Goal: Information Seeking & Learning: Find specific fact

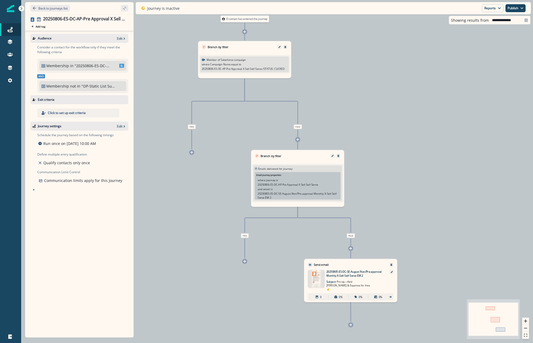
click at [98, 63] on p ""20250806-ES-DC-AP-Pre Approval X Sell Self Serve"" at bounding box center [93, 66] width 36 height 6
click at [55, 5] on button "Back to journeys list" at bounding box center [49, 8] width 39 height 7
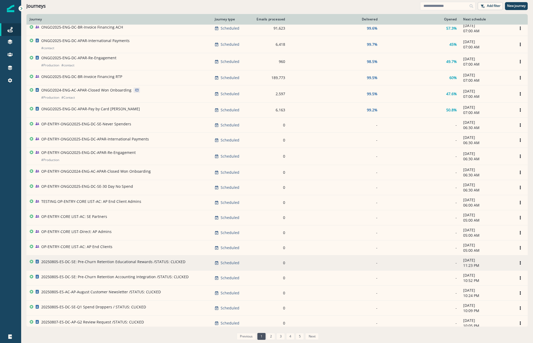
scroll to position [166, 0]
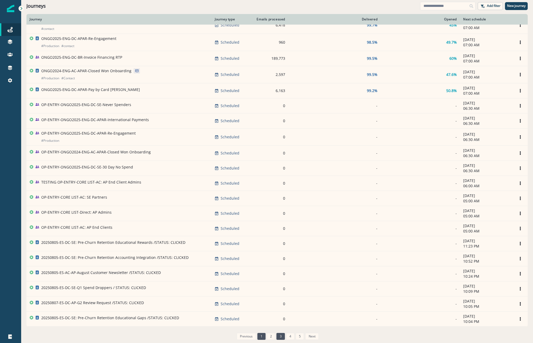
click at [277, 335] on link "3" at bounding box center [280, 336] width 8 height 7
click at [277, 335] on div "Journey Journey type Emails processed Delivered Opened Next schedule 20250806-E…" at bounding box center [277, 178] width 512 height 329
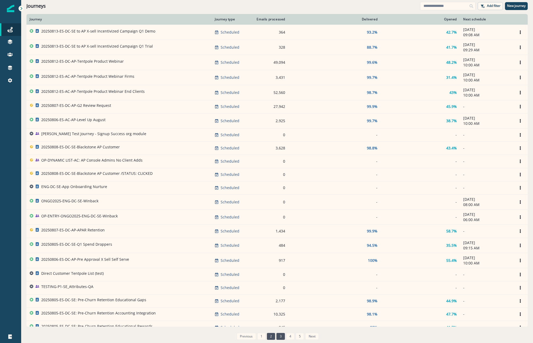
click at [268, 338] on link "2" at bounding box center [271, 336] width 8 height 7
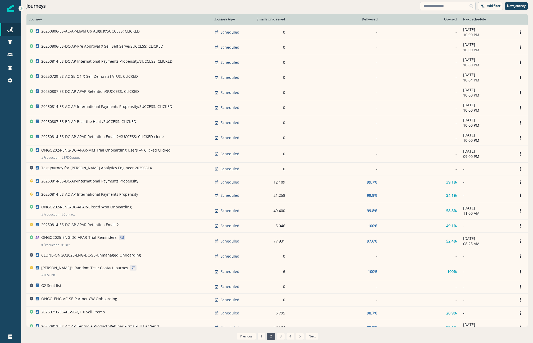
click at [430, 7] on input at bounding box center [448, 6] width 56 height 8
type input "*"
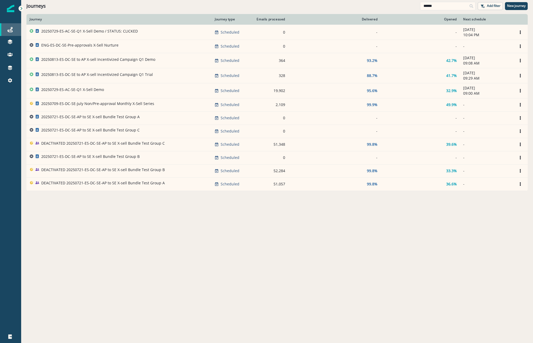
click at [13, 28] on div "Journeys" at bounding box center [10, 29] width 17 height 6
click at [440, 7] on input "******" at bounding box center [448, 6] width 56 height 8
click at [428, 4] on input "******" at bounding box center [448, 6] width 56 height 8
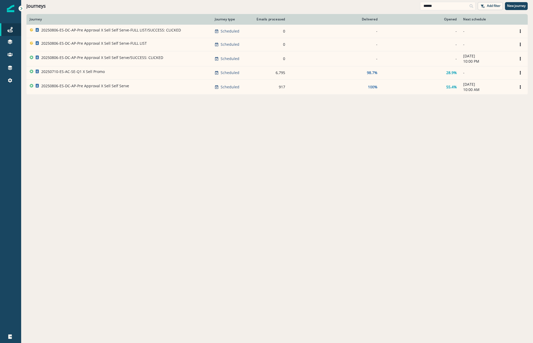
type input "******"
click at [229, 191] on div "Journey Journey type Emails processed Delivered Opened Next schedule 20250806-E…" at bounding box center [277, 178] width 512 height 329
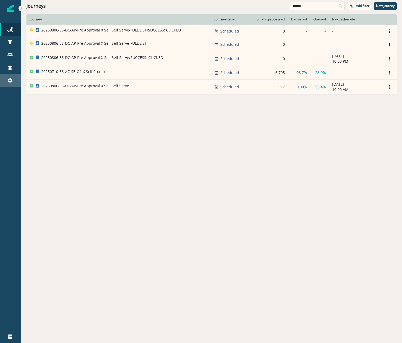
click at [9, 85] on link "Settings" at bounding box center [10, 80] width 21 height 13
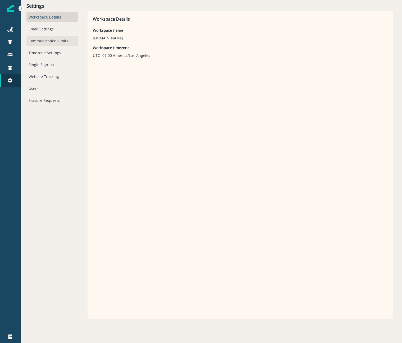
click at [72, 45] on div "Communication Limits" at bounding box center [52, 41] width 52 height 10
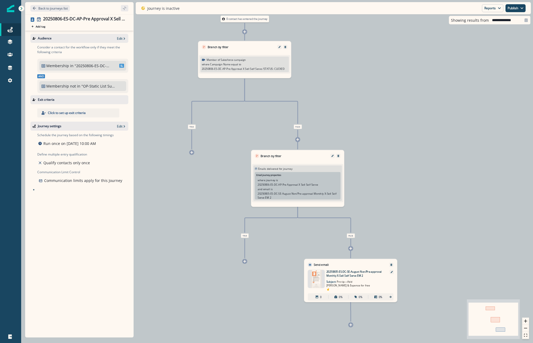
click at [184, 185] on div "0 contact has entered the journey Branch by filter Member of Salesforce campaig…" at bounding box center [277, 171] width 512 height 343
click at [20, 53] on link at bounding box center [10, 55] width 21 height 13
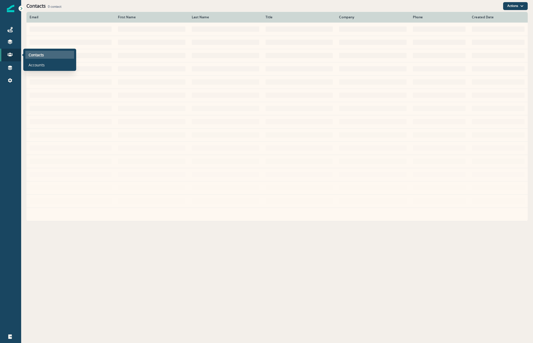
click at [31, 56] on p "Contacts" at bounding box center [36, 55] width 15 height 6
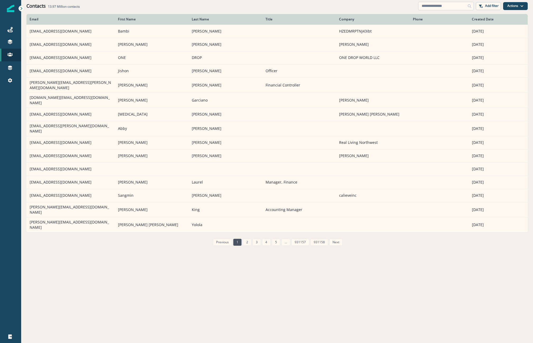
click at [427, 6] on input at bounding box center [446, 6] width 56 height 8
paste input "**********"
type input "**********"
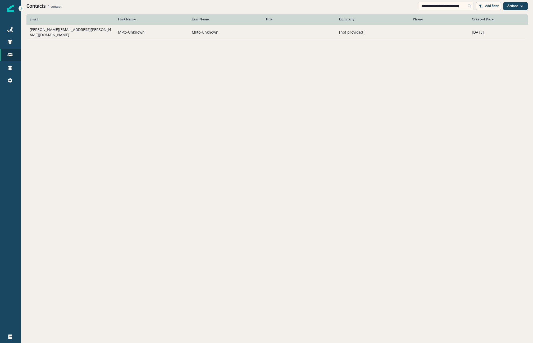
click at [65, 33] on td "[PERSON_NAME][EMAIL_ADDRESS][PERSON_NAME][DOMAIN_NAME]" at bounding box center [70, 32] width 88 height 15
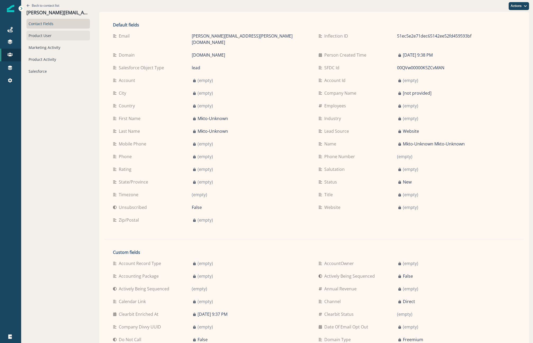
click at [40, 34] on div "Product User" at bounding box center [58, 36] width 64 height 10
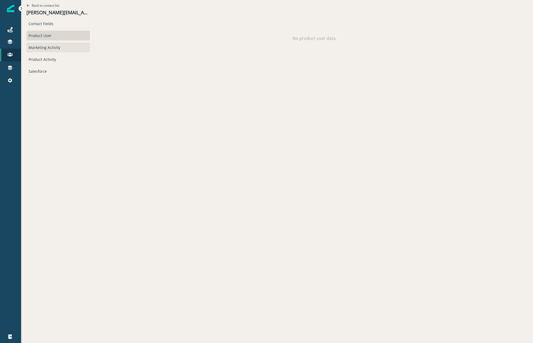
click at [45, 48] on div "Marketing Activity" at bounding box center [58, 48] width 64 height 10
click at [45, 60] on div "Product Activity" at bounding box center [58, 60] width 64 height 10
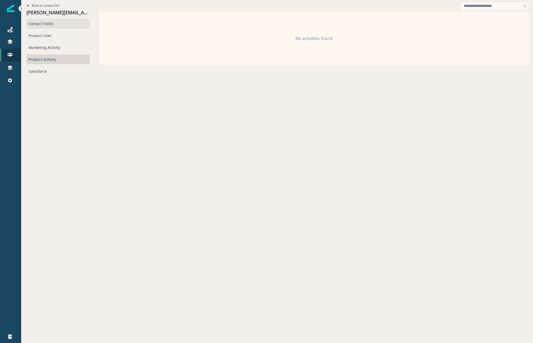
click at [65, 28] on div "Contact Fields" at bounding box center [58, 24] width 64 height 10
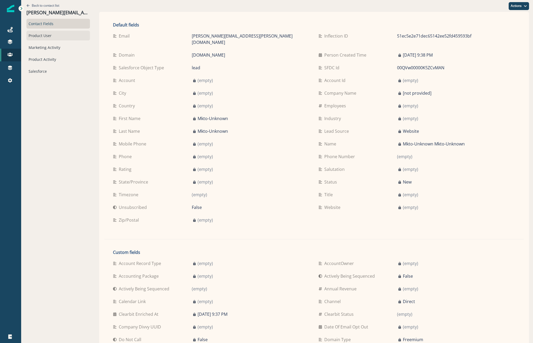
click at [51, 37] on div "Product User" at bounding box center [58, 36] width 64 height 10
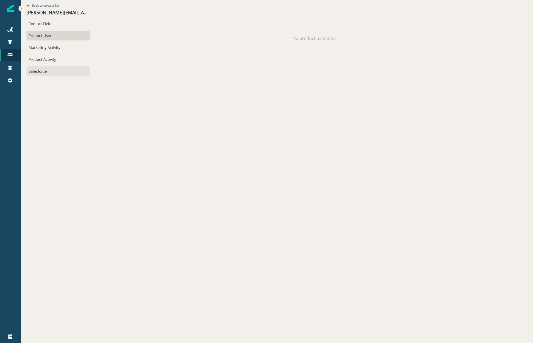
click at [37, 70] on div "Salesforce" at bounding box center [58, 71] width 64 height 10
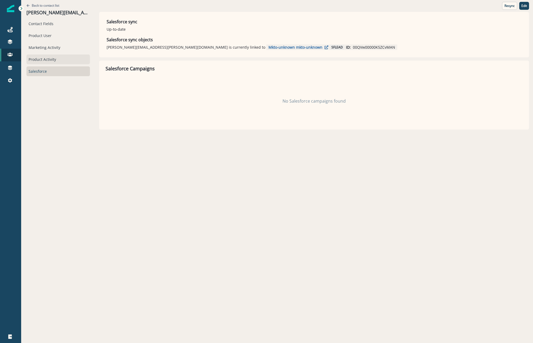
click at [53, 59] on div "Product Activity" at bounding box center [58, 60] width 64 height 10
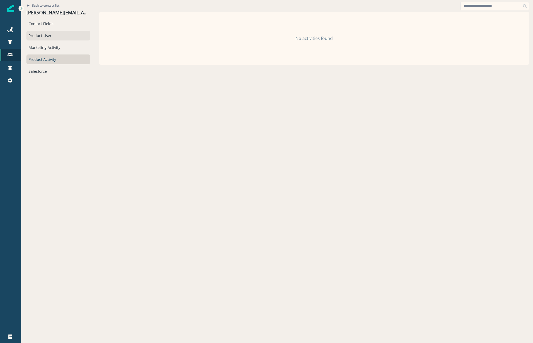
click at [48, 32] on div "Product User" at bounding box center [58, 36] width 64 height 10
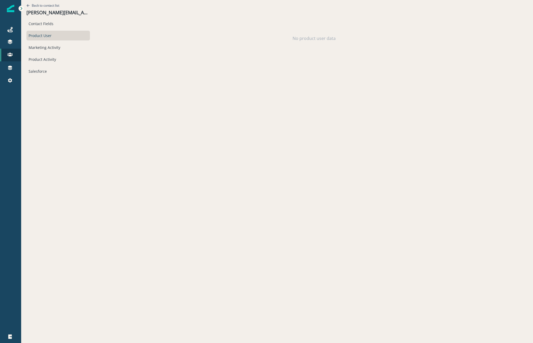
click at [46, 18] on div "Back to contact list [PERSON_NAME][EMAIL_ADDRESS][PERSON_NAME][DOMAIN_NAME]" at bounding box center [58, 9] width 64 height 19
click at [40, 26] on div "Contact Fields" at bounding box center [58, 24] width 64 height 10
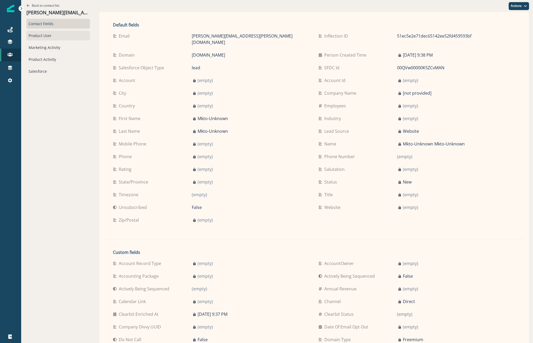
click at [52, 34] on div "Product User" at bounding box center [58, 36] width 64 height 10
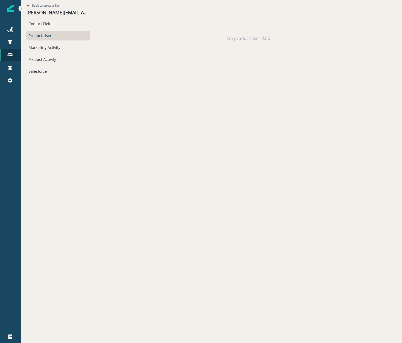
click at [21, 2] on div "Journeys Emails Tokens Static lists Outbound webhooks Forms Inbound webhooks Sa…" at bounding box center [10, 171] width 21 height 343
drag, startPoint x: 21, startPoint y: 2, endPoint x: 26, endPoint y: 5, distance: 5.6
click at [26, 5] on div "Journeys Emails Tokens Static lists Outbound webhooks Forms Inbound webhooks Sa…" at bounding box center [201, 171] width 402 height 343
click at [47, 10] on p "[PERSON_NAME][EMAIL_ADDRESS][PERSON_NAME][DOMAIN_NAME]" at bounding box center [58, 13] width 64 height 6
